Goal: Find specific page/section: Find specific page/section

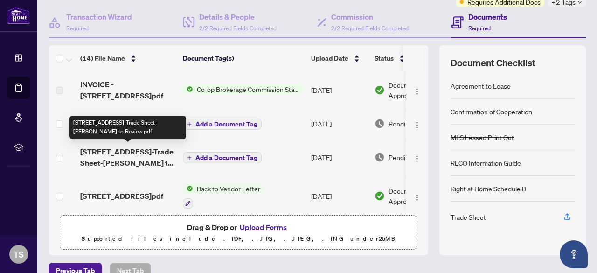
click at [132, 158] on span "[STREET_ADDRESS]-Trade Sheet-[PERSON_NAME] to Review.pdf" at bounding box center [127, 157] width 95 height 22
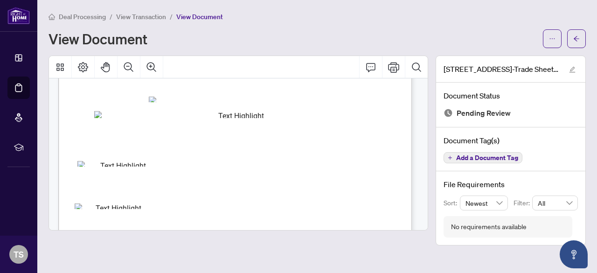
scroll to position [253, 0]
drag, startPoint x: 428, startPoint y: 177, endPoint x: 425, endPoint y: 187, distance: 10.9
click at [425, 187] on div at bounding box center [239, 143] width 380 height 175
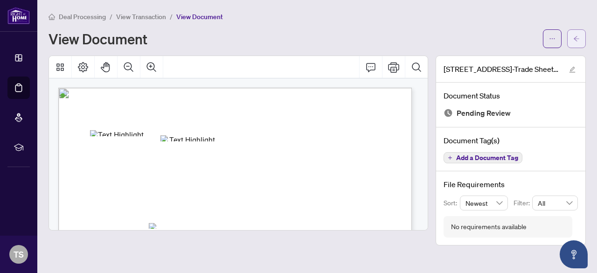
click at [582, 36] on button "button" at bounding box center [577, 38] width 19 height 19
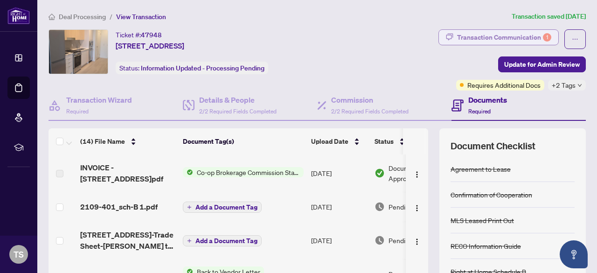
click at [485, 37] on div "Transaction Communication 1" at bounding box center [504, 37] width 94 height 15
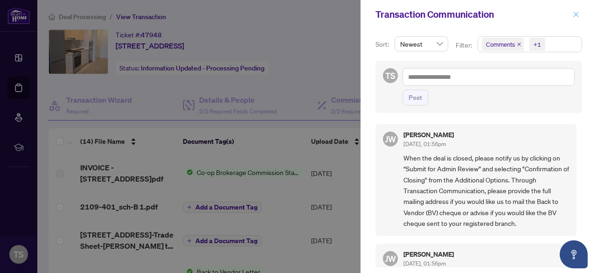
click at [576, 15] on icon "close" at bounding box center [576, 14] width 7 height 7
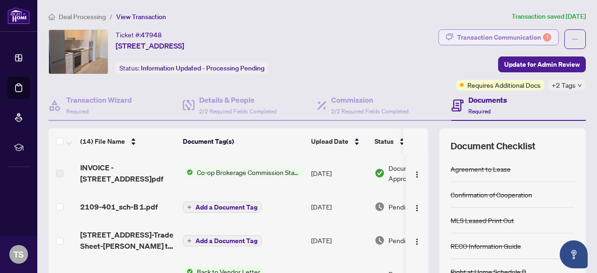
click at [500, 38] on div "Transaction Communication 1" at bounding box center [504, 37] width 94 height 15
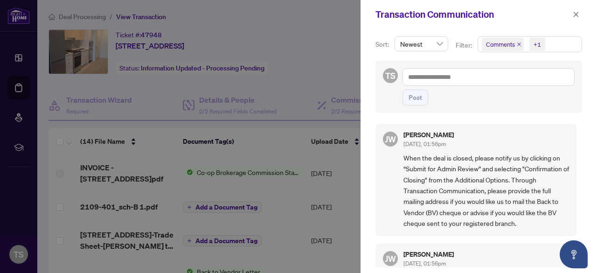
click at [146, 14] on div at bounding box center [298, 136] width 597 height 273
click at [84, 15] on div at bounding box center [298, 136] width 597 height 273
click at [579, 13] on icon "close" at bounding box center [576, 14] width 7 height 7
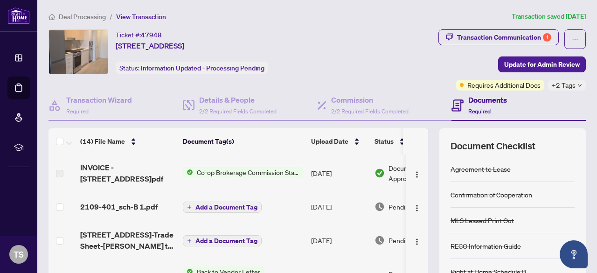
click at [561, 91] on div "Documents Required" at bounding box center [519, 106] width 134 height 30
click at [552, 84] on span "+2 Tags" at bounding box center [564, 85] width 24 height 11
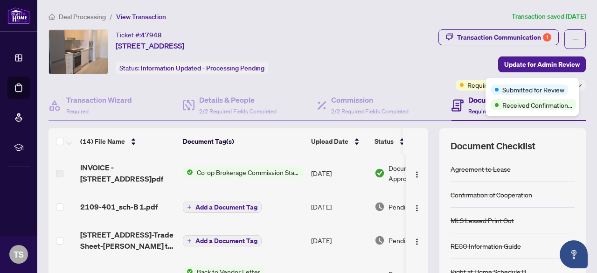
click at [76, 18] on span "Deal Processing" at bounding box center [82, 17] width 47 height 8
